Goal: Information Seeking & Learning: Understand process/instructions

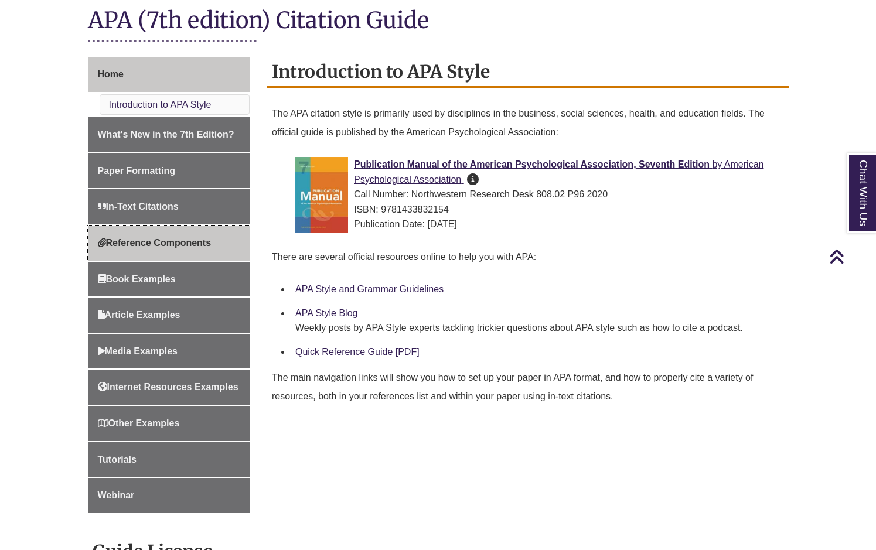
scroll to position [293, 0]
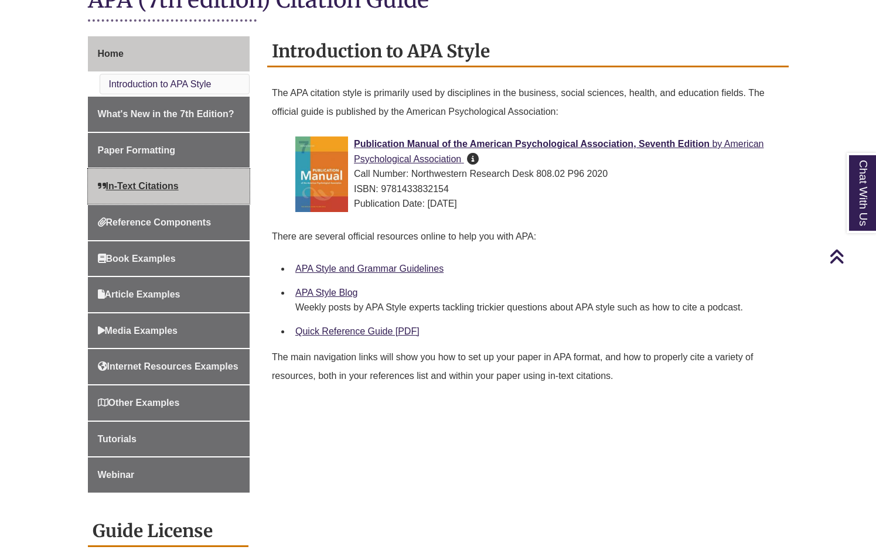
click at [137, 185] on span "In-Text Citations" at bounding box center [138, 186] width 81 height 10
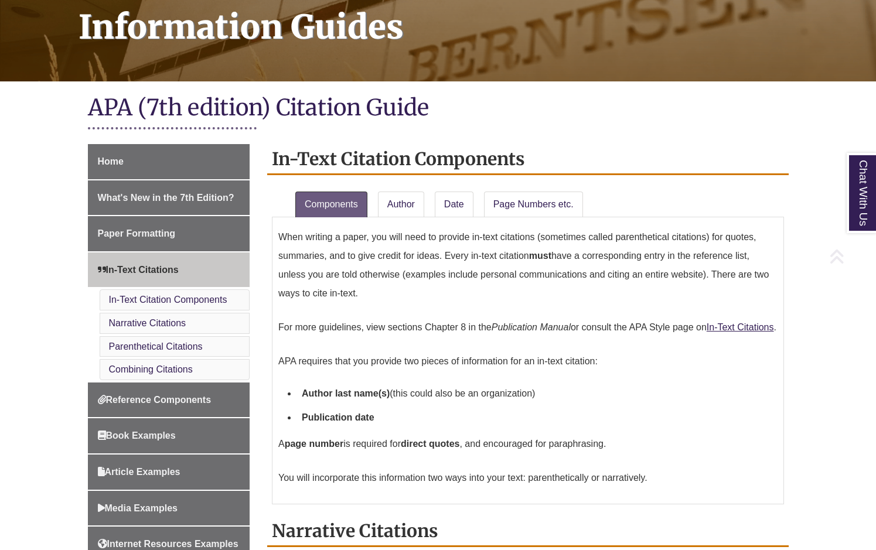
scroll to position [352, 0]
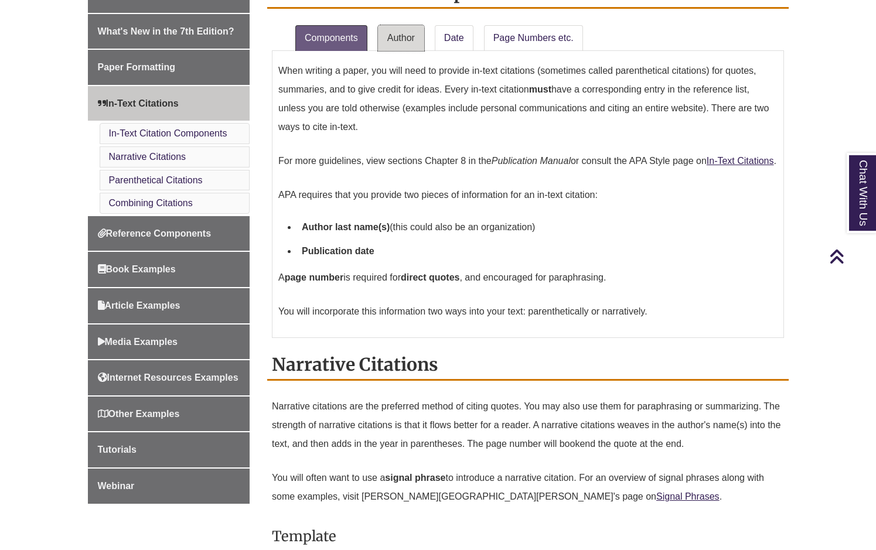
click at [410, 32] on link "Author" at bounding box center [401, 38] width 46 height 26
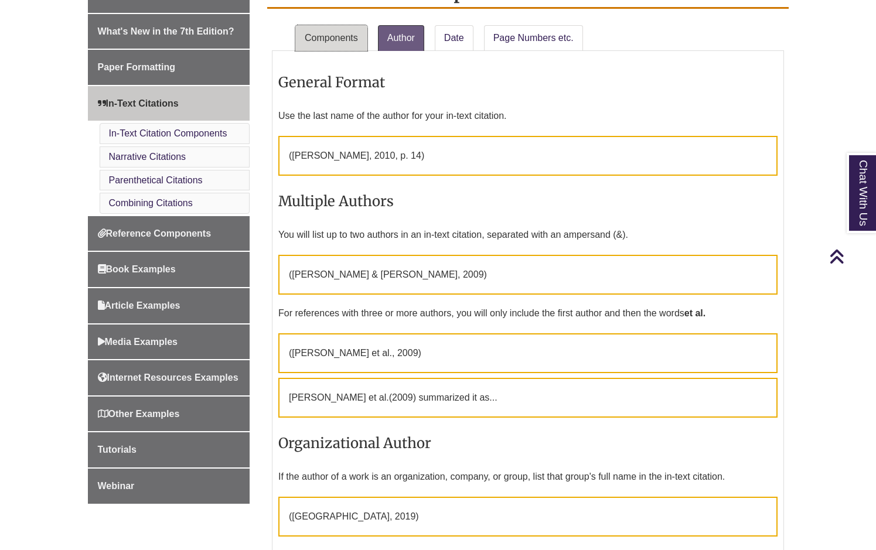
click at [355, 37] on link "Components" at bounding box center [331, 38] width 72 height 26
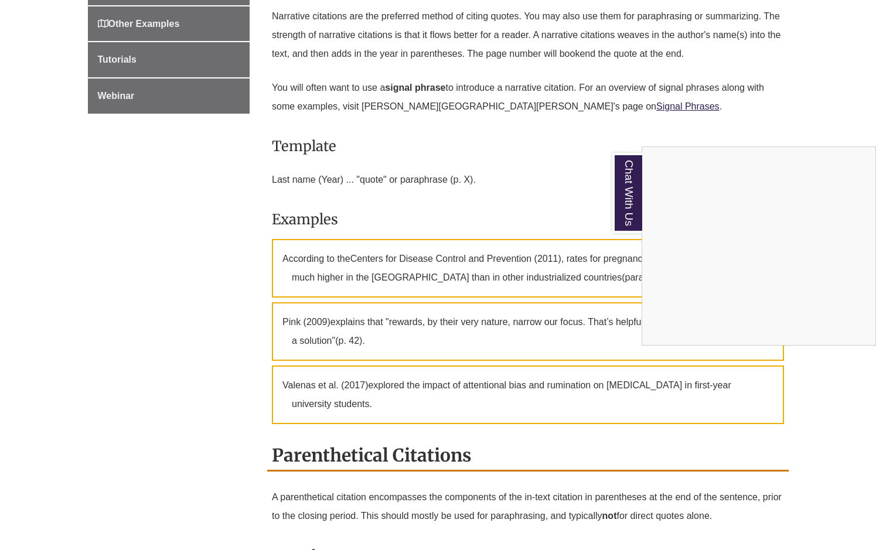
scroll to position [762, 0]
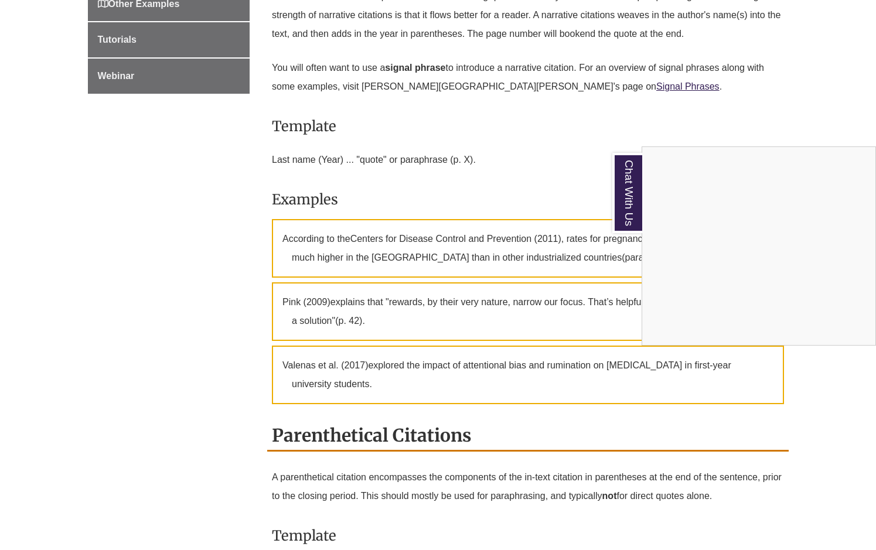
click at [848, 483] on div "Chat With Us" at bounding box center [438, 275] width 876 height 550
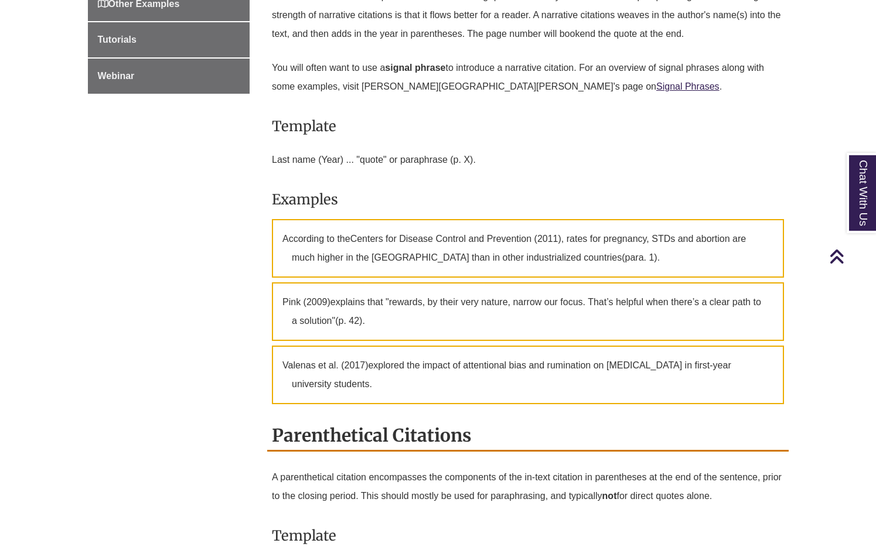
click at [757, 48] on p "Narrative citations are the preferred method of citing quotes. You may also use…" at bounding box center [528, 15] width 512 height 66
click at [729, 168] on p "Last name (Year) ... "quote" or paraphrase (p. X)." at bounding box center [528, 160] width 512 height 28
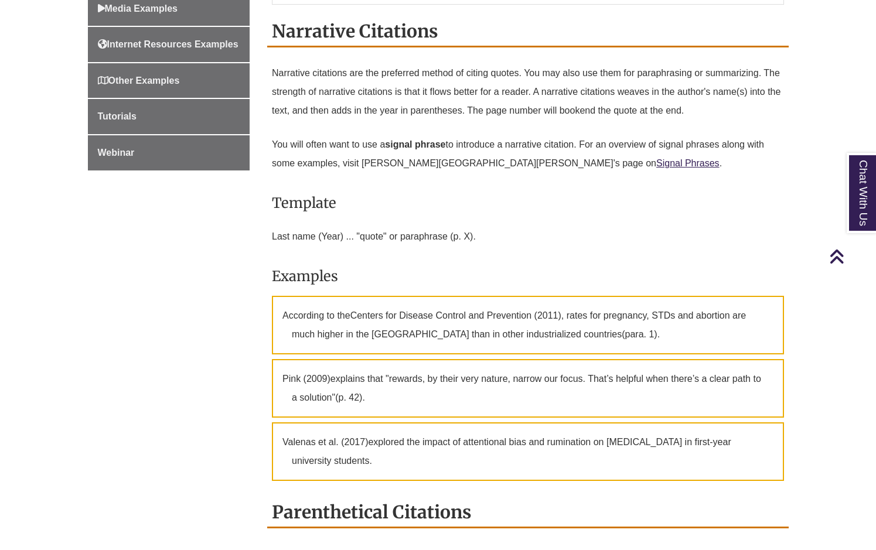
scroll to position [645, 0]
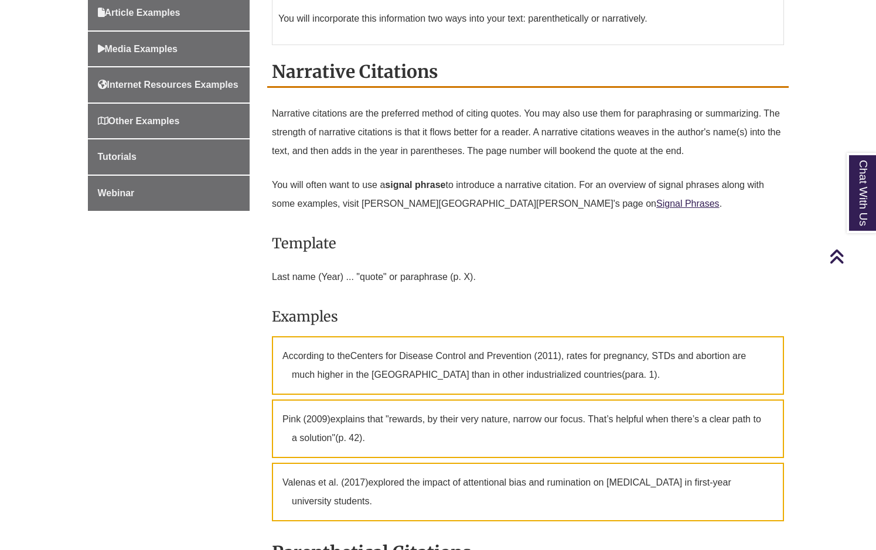
click at [666, 291] on p "Last name (Year) ... "quote" or paraphrase (p. X)." at bounding box center [528, 277] width 512 height 28
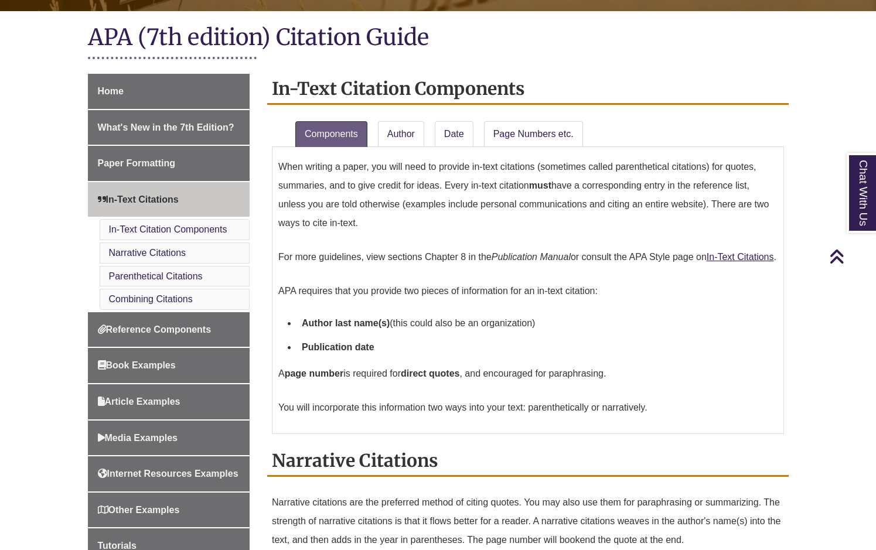
scroll to position [234, 0]
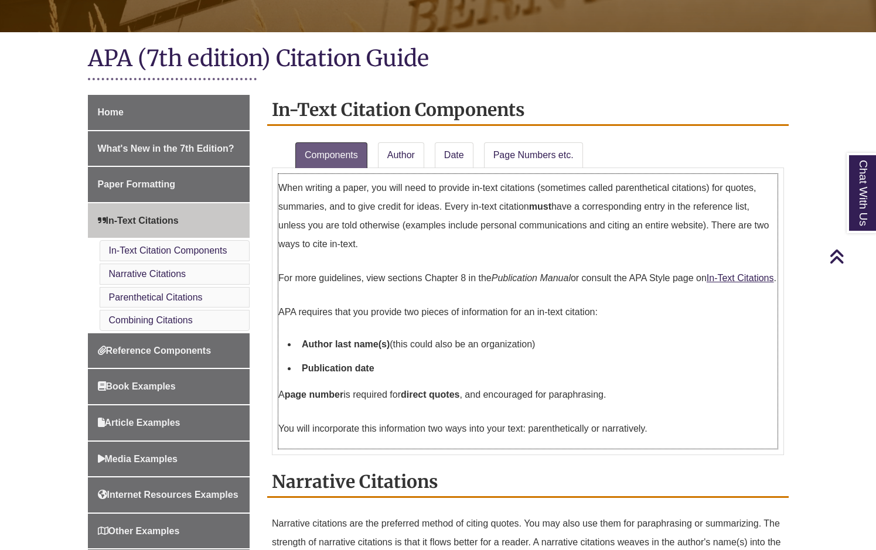
click at [754, 381] on li "Publication date" at bounding box center [537, 368] width 481 height 25
click at [774, 409] on p "A page number is required for direct quotes , and encouraged for paraphrasing." at bounding box center [527, 395] width 499 height 28
click at [165, 275] on link "Narrative Citations" at bounding box center [147, 274] width 77 height 10
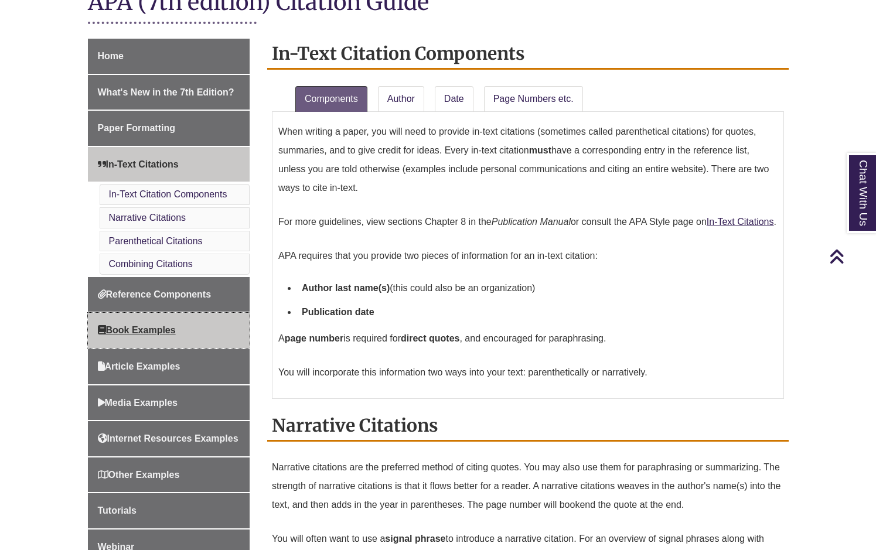
scroll to position [310, 0]
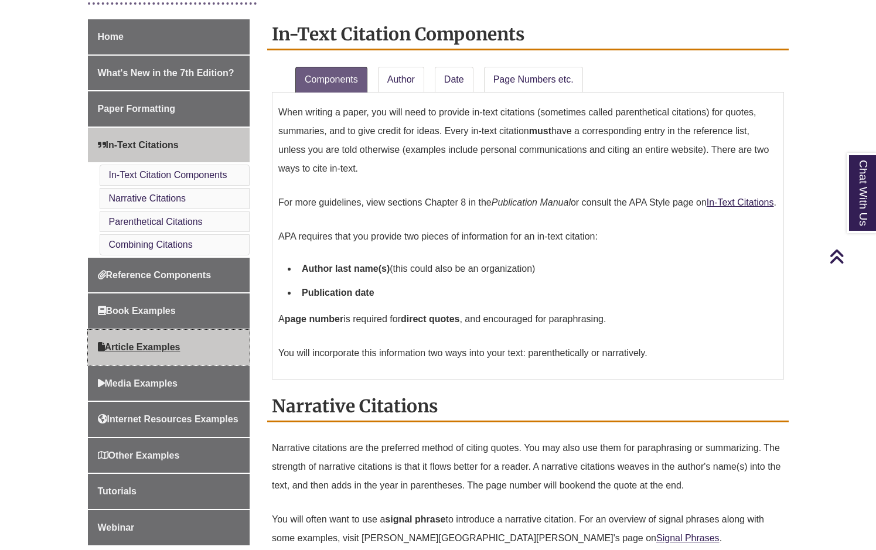
click at [160, 342] on span "Article Examples" at bounding box center [139, 347] width 83 height 10
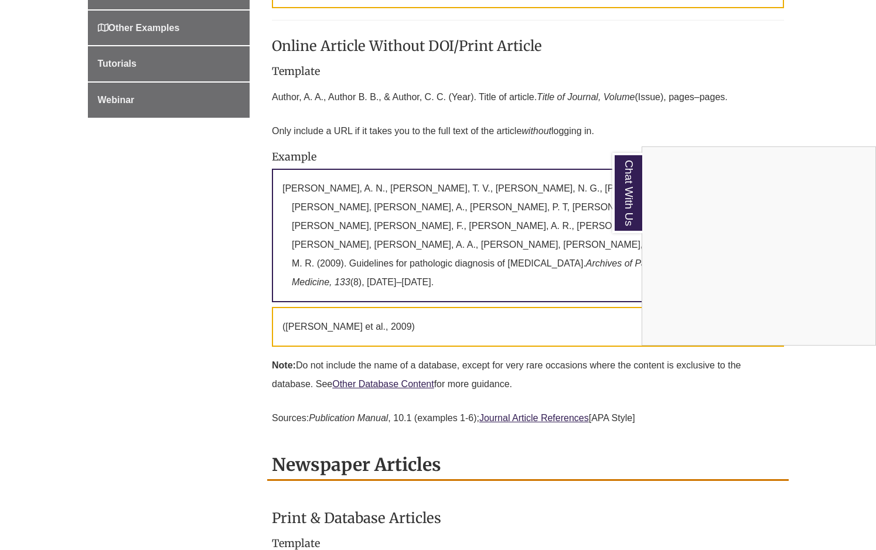
scroll to position [762, 0]
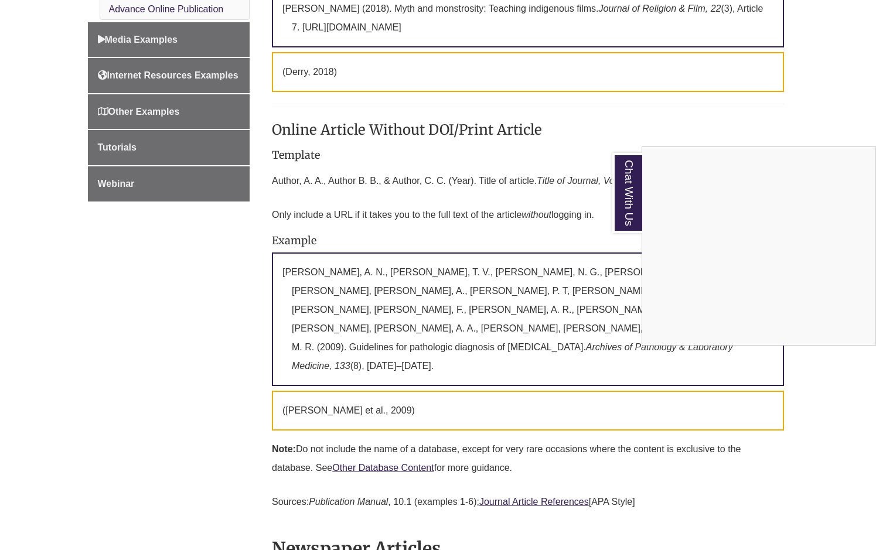
click at [793, 108] on div "Chat With Us" at bounding box center [438, 275] width 876 height 550
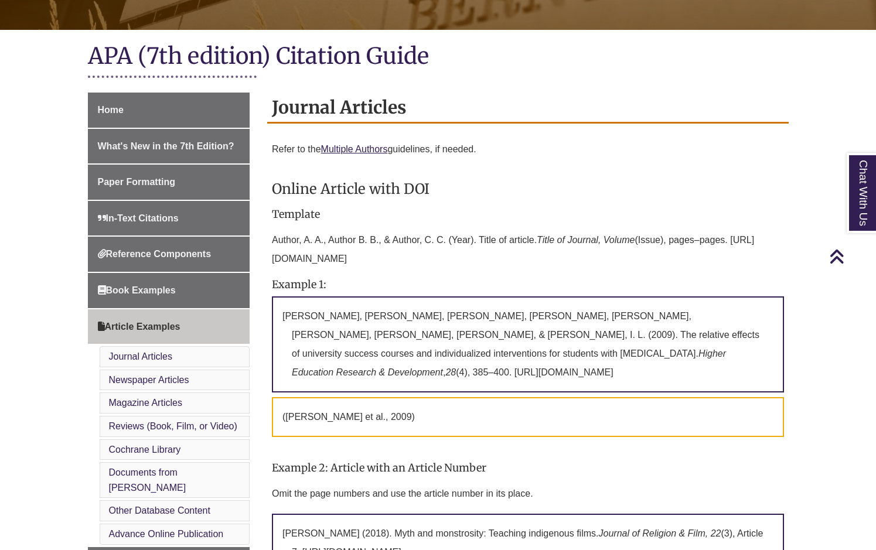
scroll to position [234, 0]
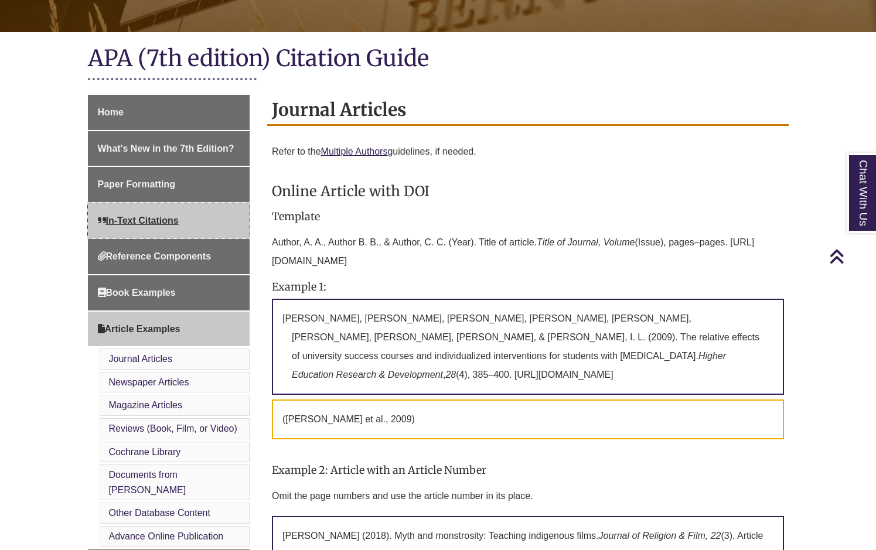
click at [152, 217] on span "In-Text Citations" at bounding box center [138, 221] width 81 height 10
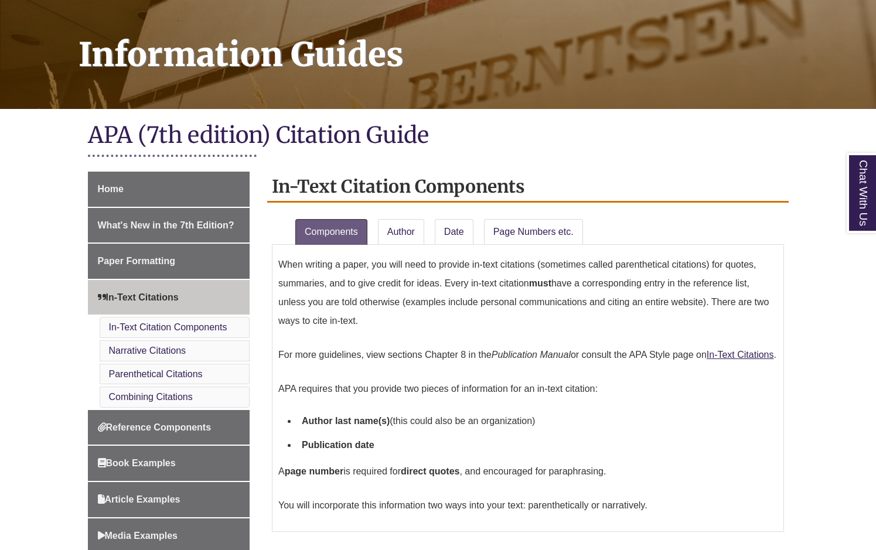
scroll to position [176, 0]
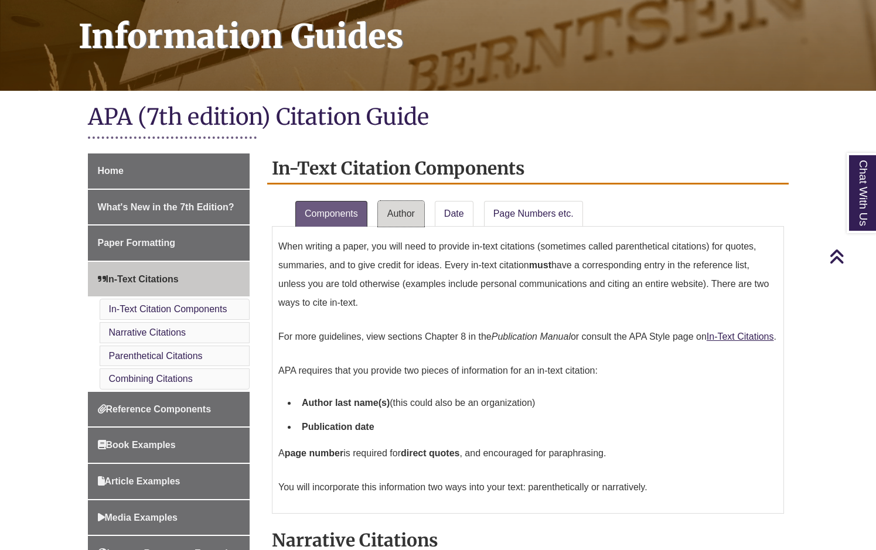
click at [413, 217] on link "Author" at bounding box center [401, 214] width 46 height 26
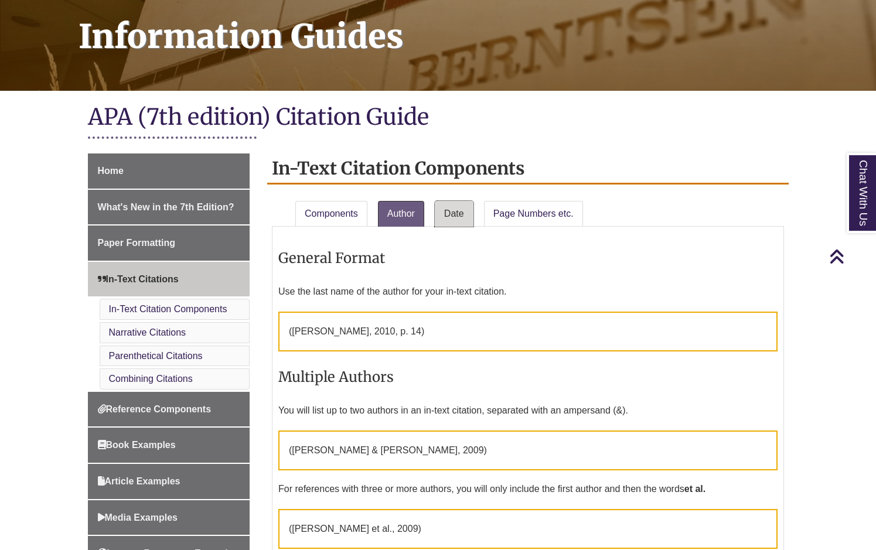
click at [458, 213] on link "Date" at bounding box center [454, 214] width 39 height 26
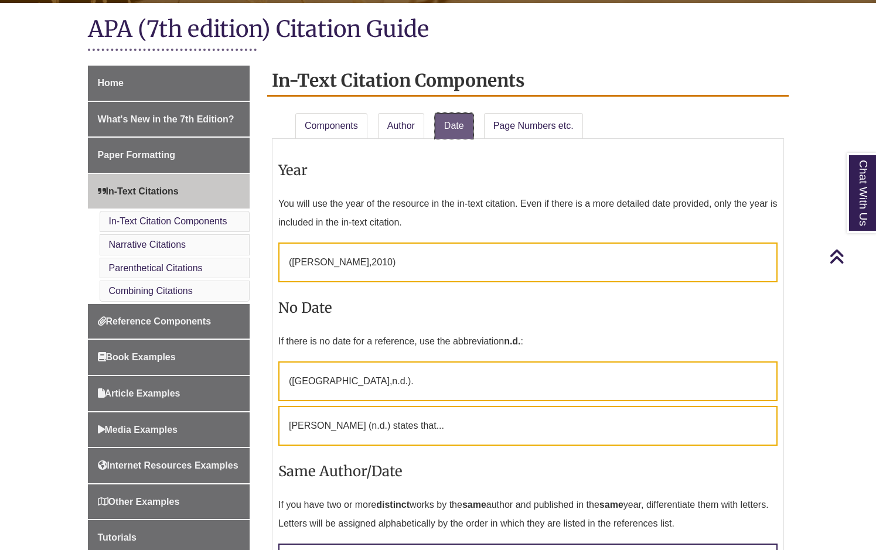
scroll to position [234, 0]
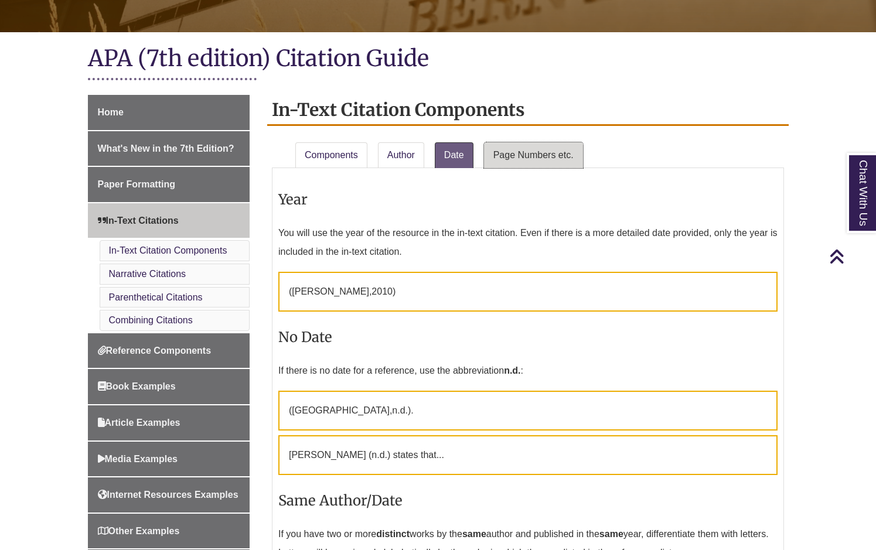
click at [509, 162] on link "Page Numbers etc." at bounding box center [533, 155] width 99 height 26
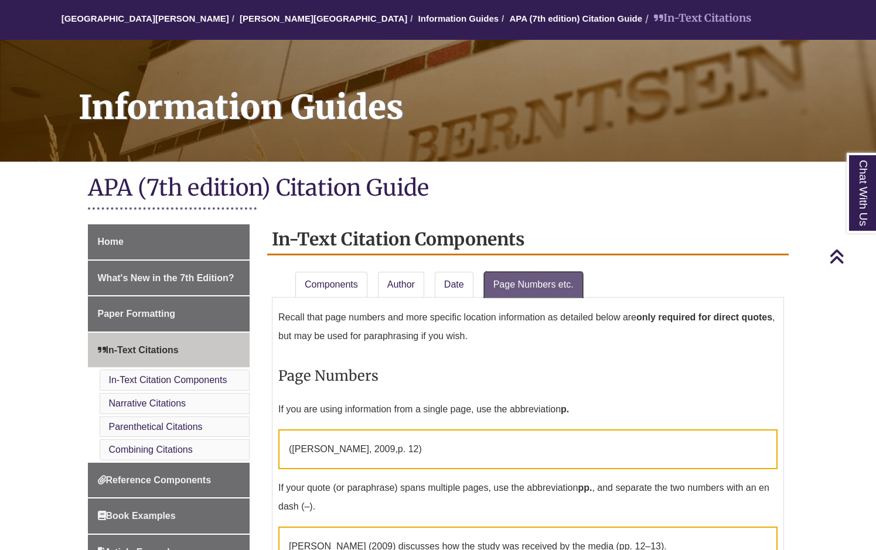
scroll to position [0, 0]
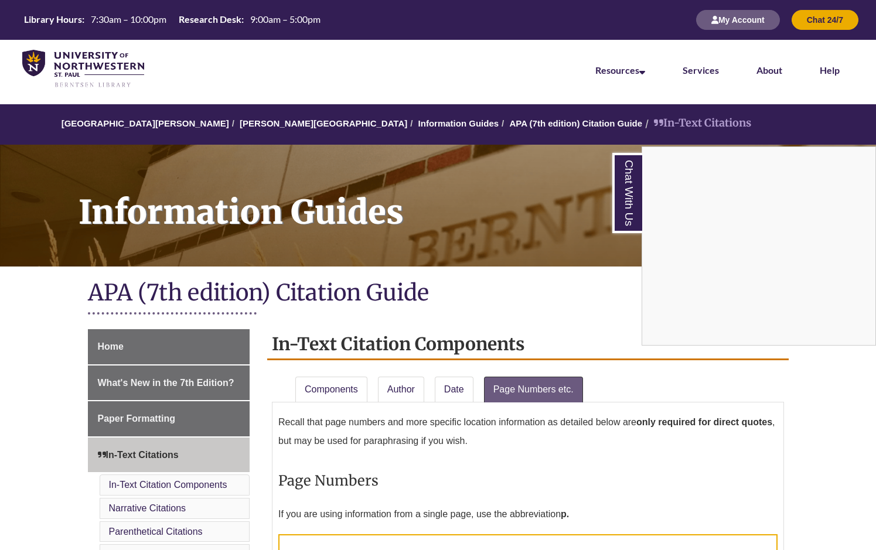
click at [441, 397] on div "Chat With Us" at bounding box center [438, 275] width 876 height 550
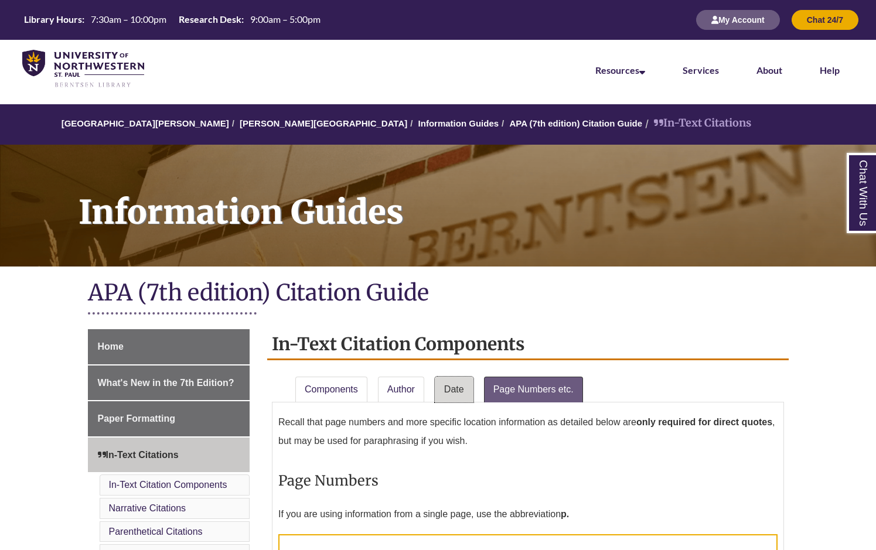
click at [452, 387] on link "Date" at bounding box center [454, 390] width 39 height 26
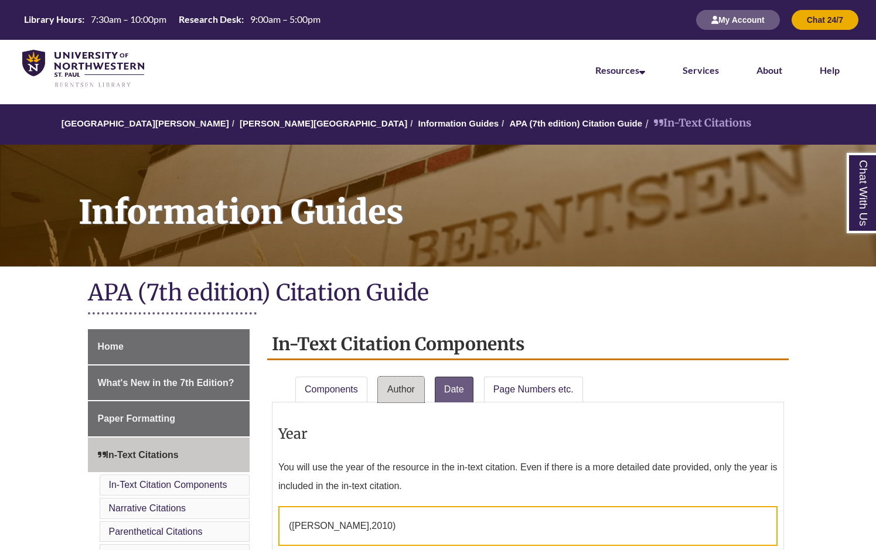
click at [400, 389] on link "Author" at bounding box center [401, 390] width 46 height 26
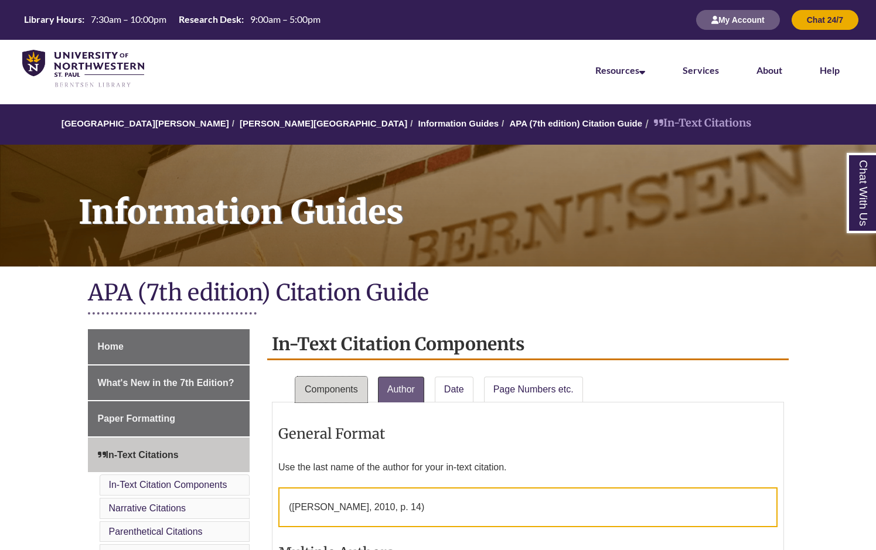
click at [348, 393] on link "Components" at bounding box center [331, 390] width 72 height 26
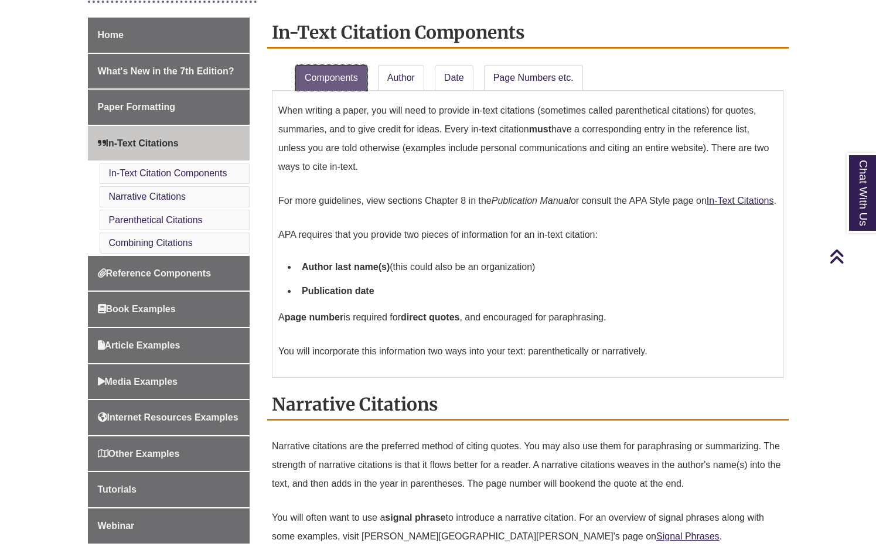
scroll to position [293, 0]
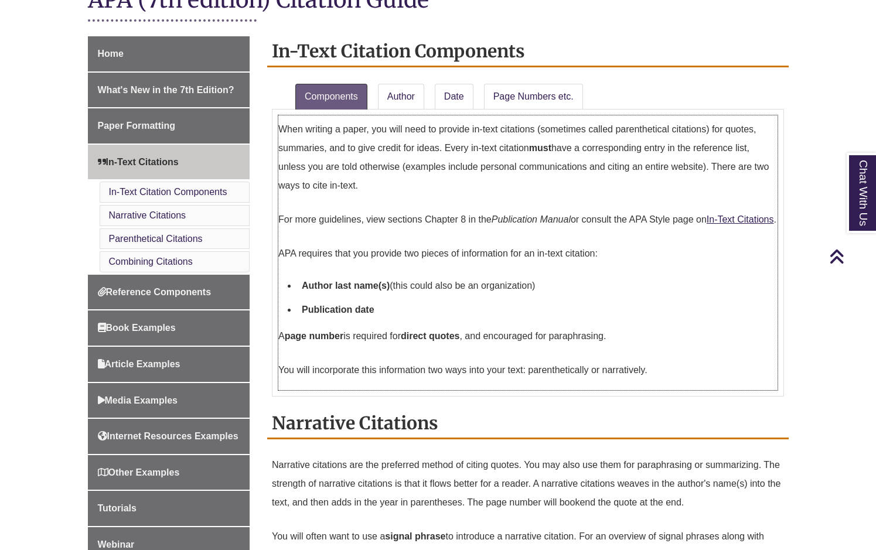
click at [663, 268] on p "APA requires that you provide two pieces of information for an in-text citation:" at bounding box center [527, 254] width 499 height 28
